Goal: Task Accomplishment & Management: Use online tool/utility

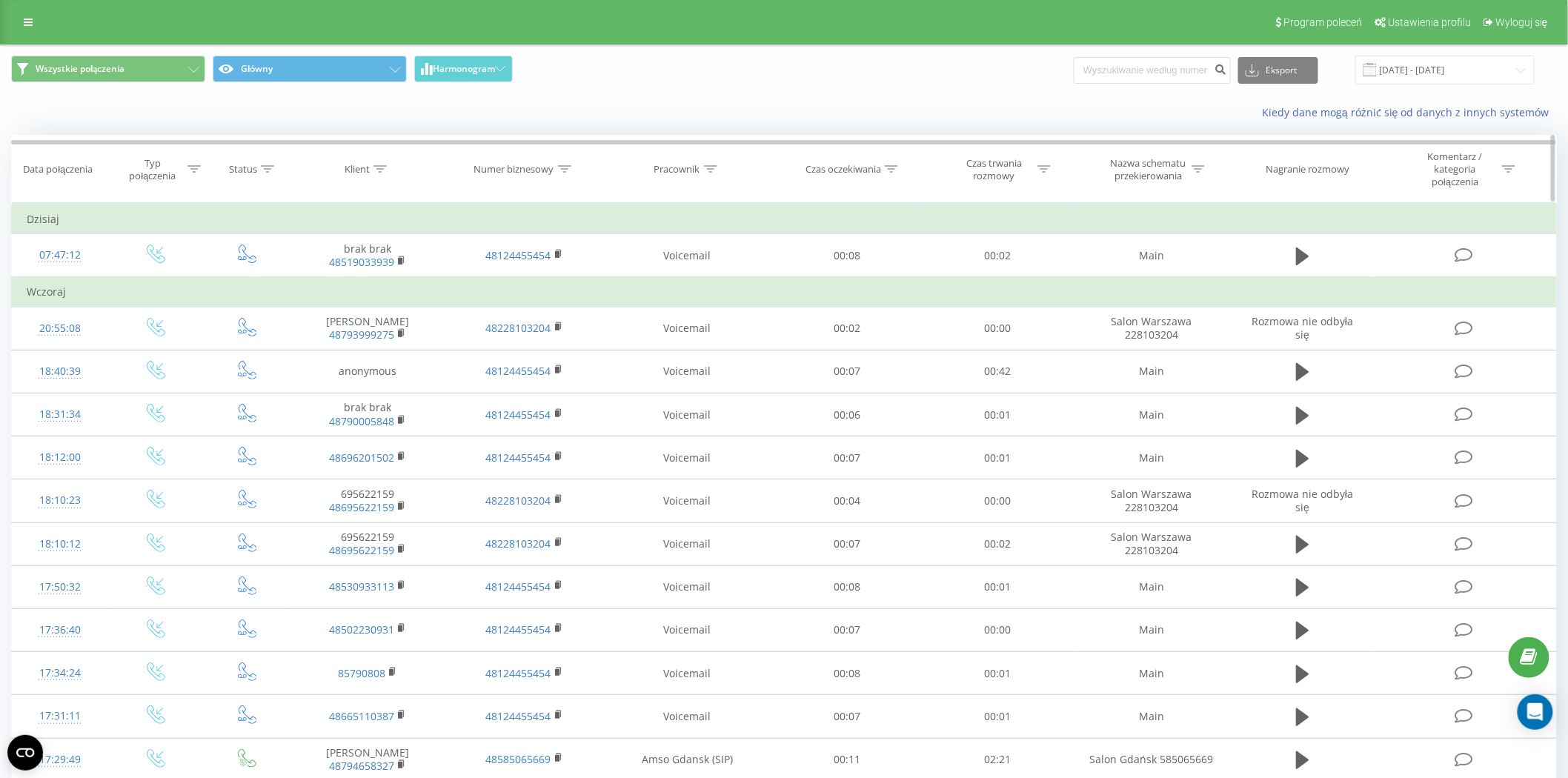
click at [709, 165] on icon at bounding box center [711, 169] width 13 height 7
click at [713, 315] on span "OK" at bounding box center [718, 311] width 41 height 23
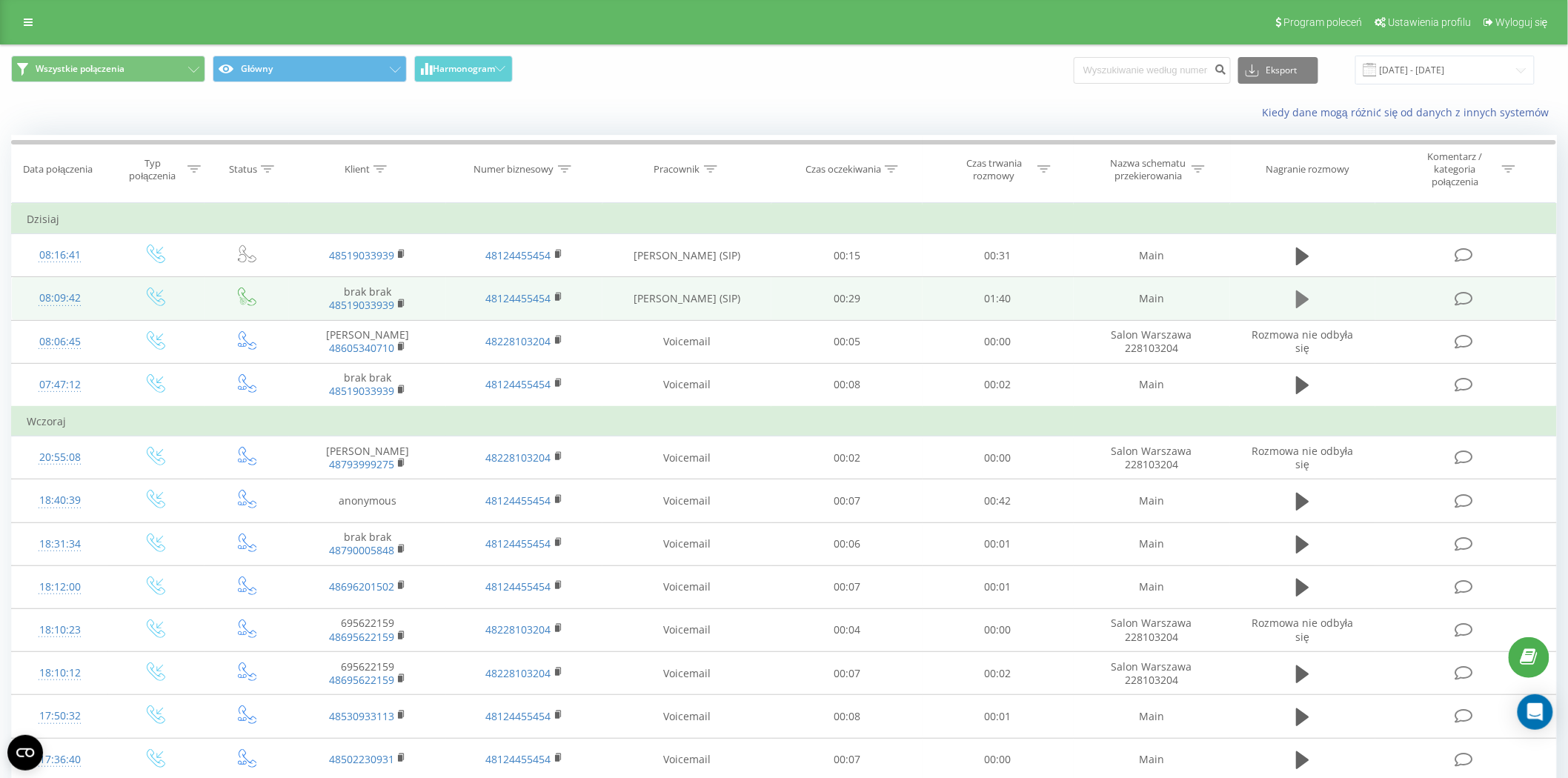
click at [1305, 288] on button at bounding box center [1303, 300] width 22 height 22
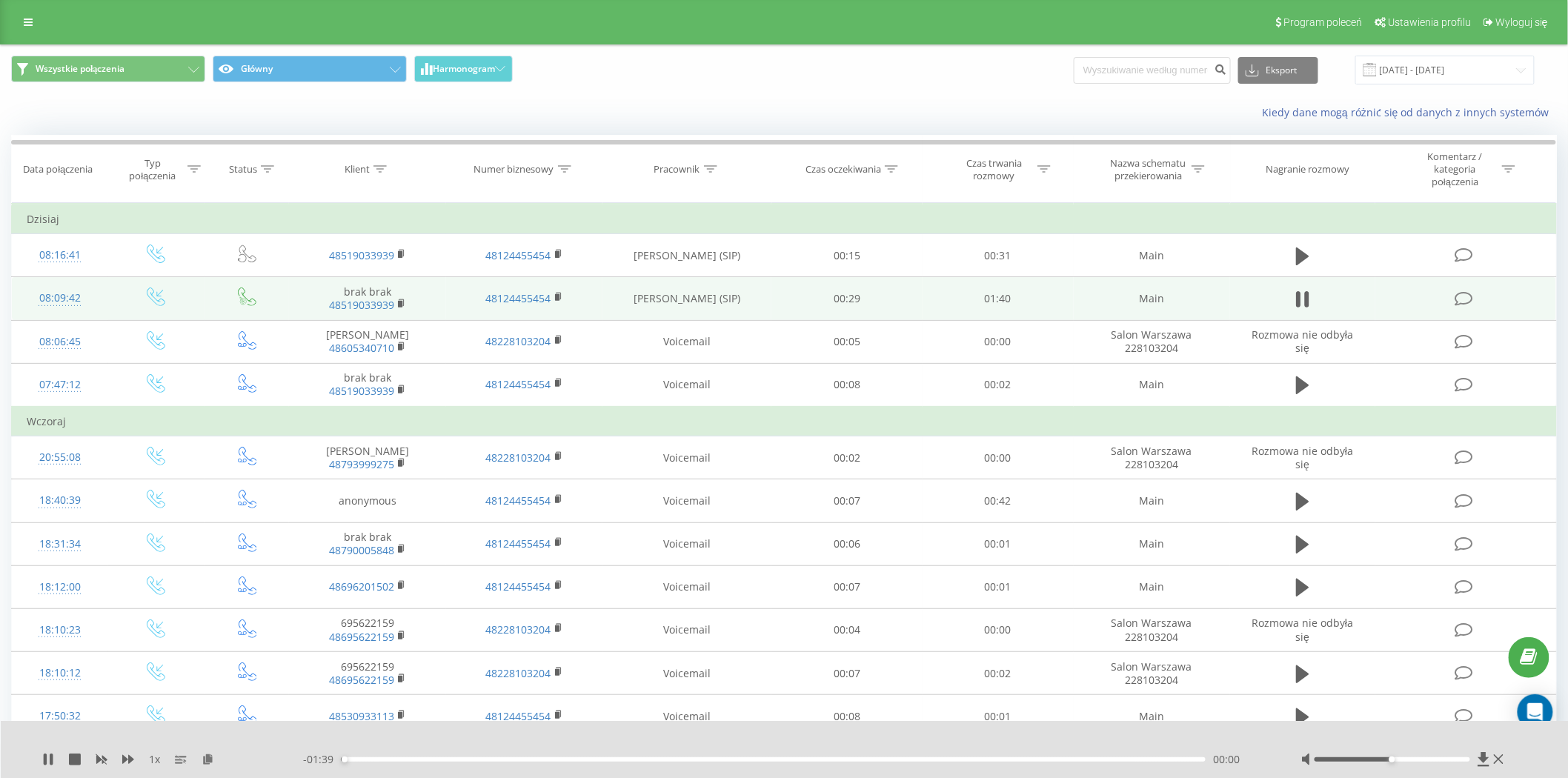
click at [1305, 288] on button at bounding box center [1303, 300] width 22 height 22
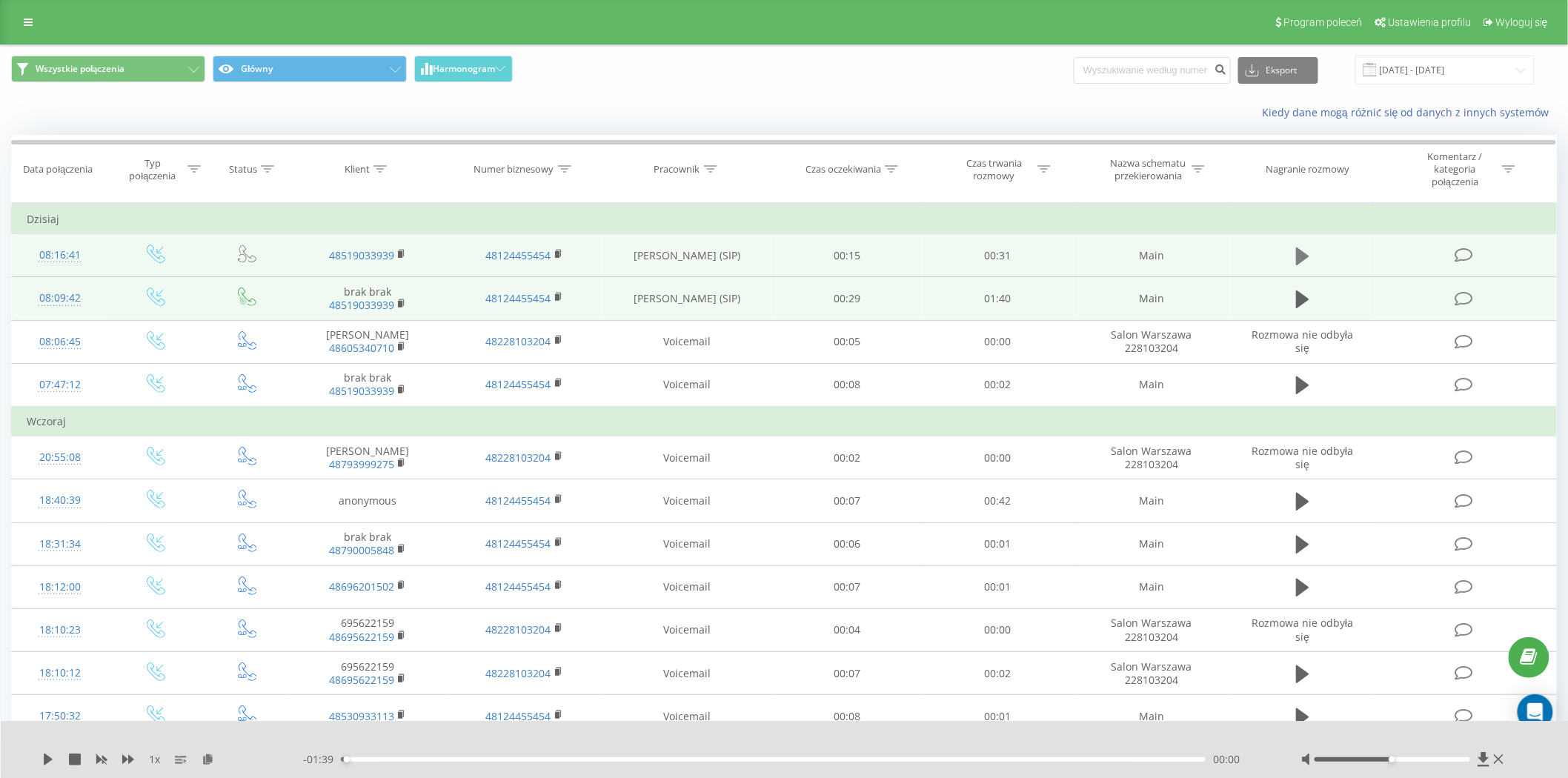
click at [1305, 254] on icon at bounding box center [1303, 257] width 13 height 18
click at [1308, 257] on icon at bounding box center [1307, 257] width 4 height 16
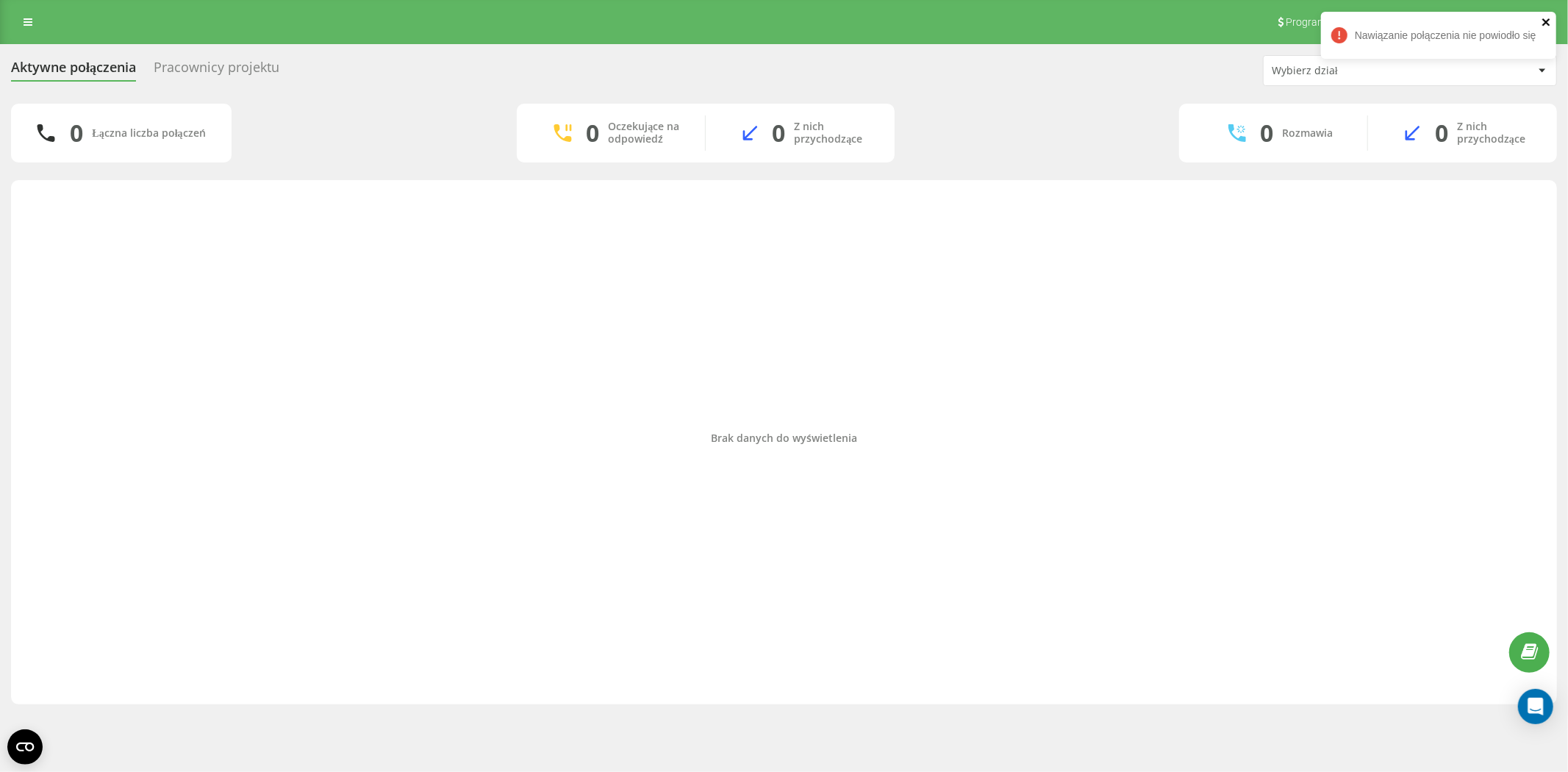
drag, startPoint x: 1548, startPoint y: 24, endPoint x: 1524, endPoint y: 23, distance: 24.0
click at [1411, 24] on icon "close" at bounding box center [1546, 22] width 7 height 7
